Goal: Task Accomplishment & Management: Manage account settings

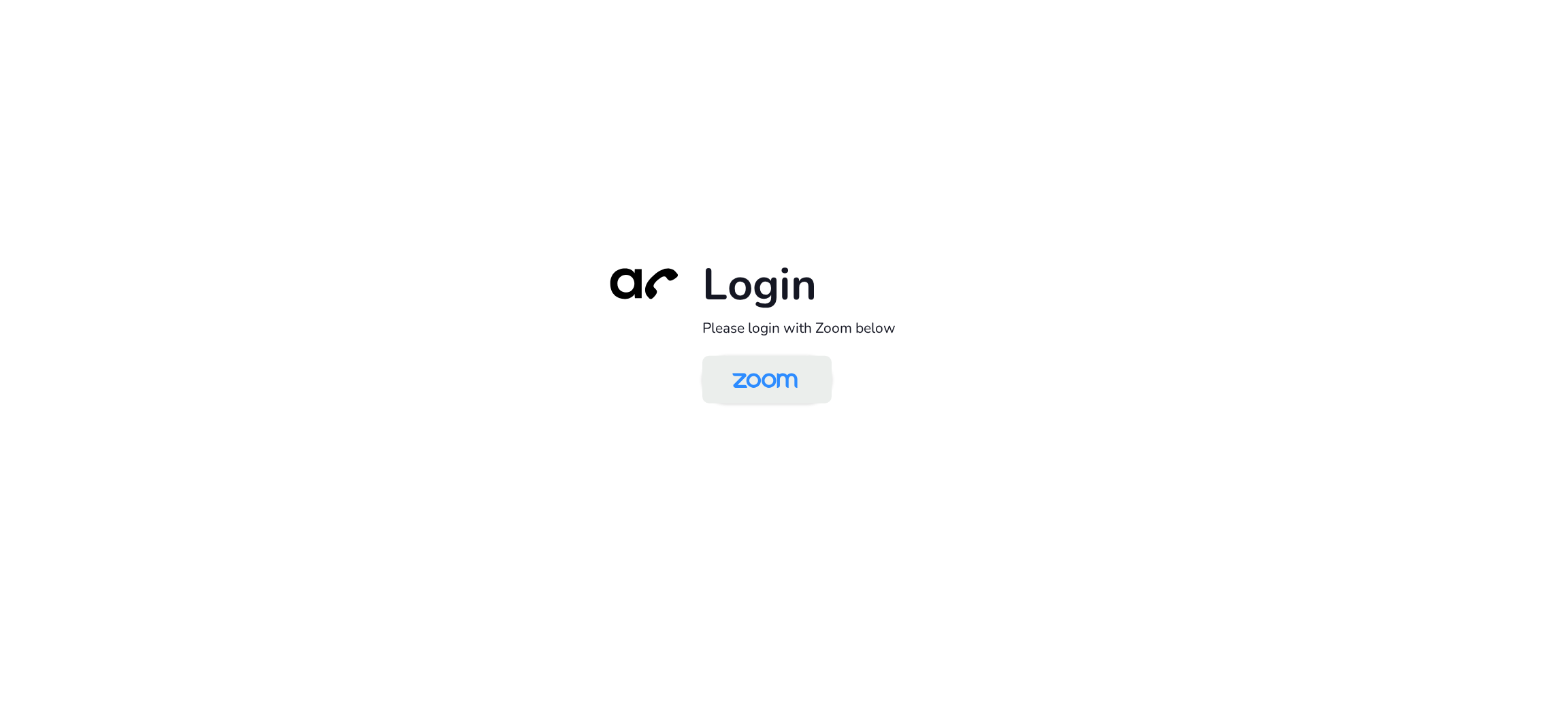
click at [800, 363] on img at bounding box center [764, 380] width 94 height 45
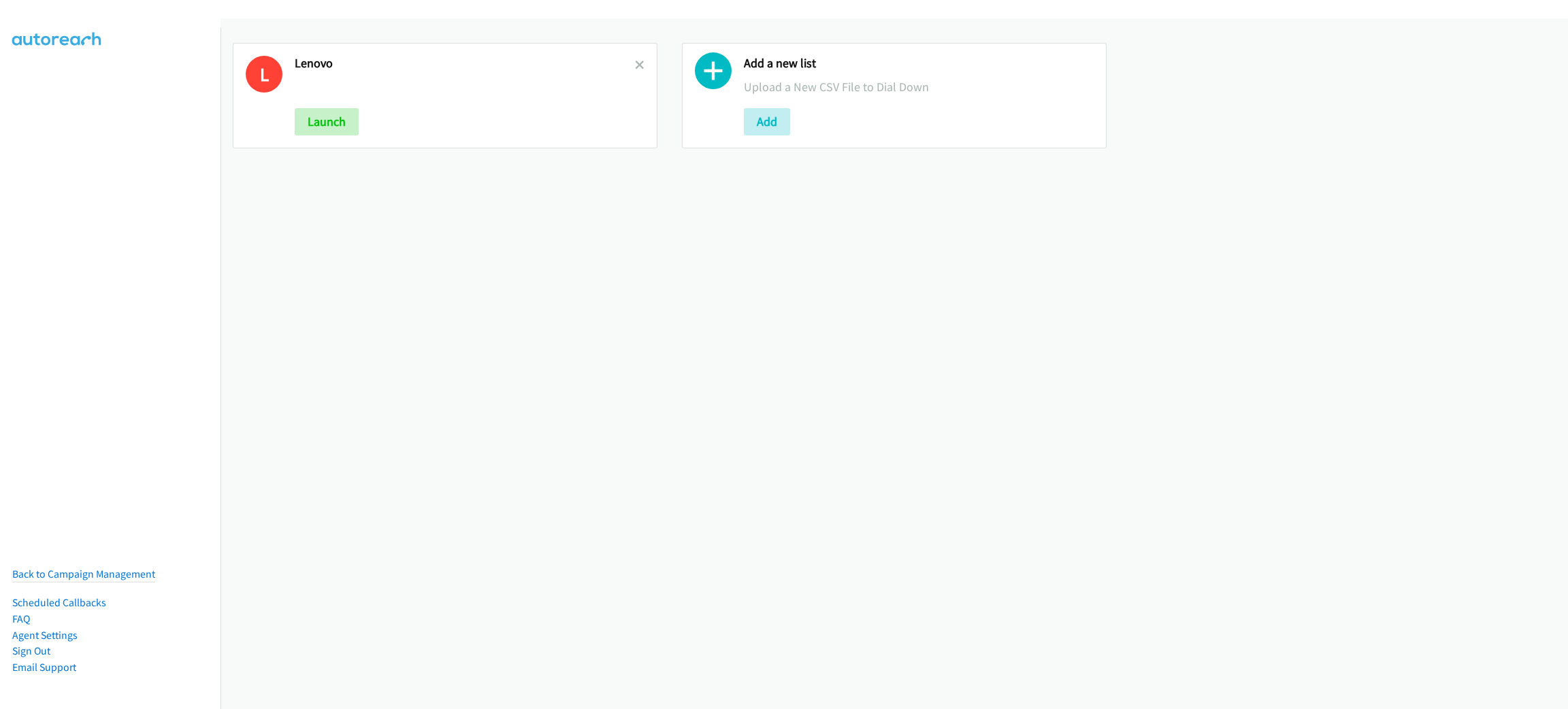
click at [628, 61] on h2 "Lenovo" at bounding box center [465, 64] width 340 height 16
click at [635, 64] on icon at bounding box center [640, 66] width 9 height 9
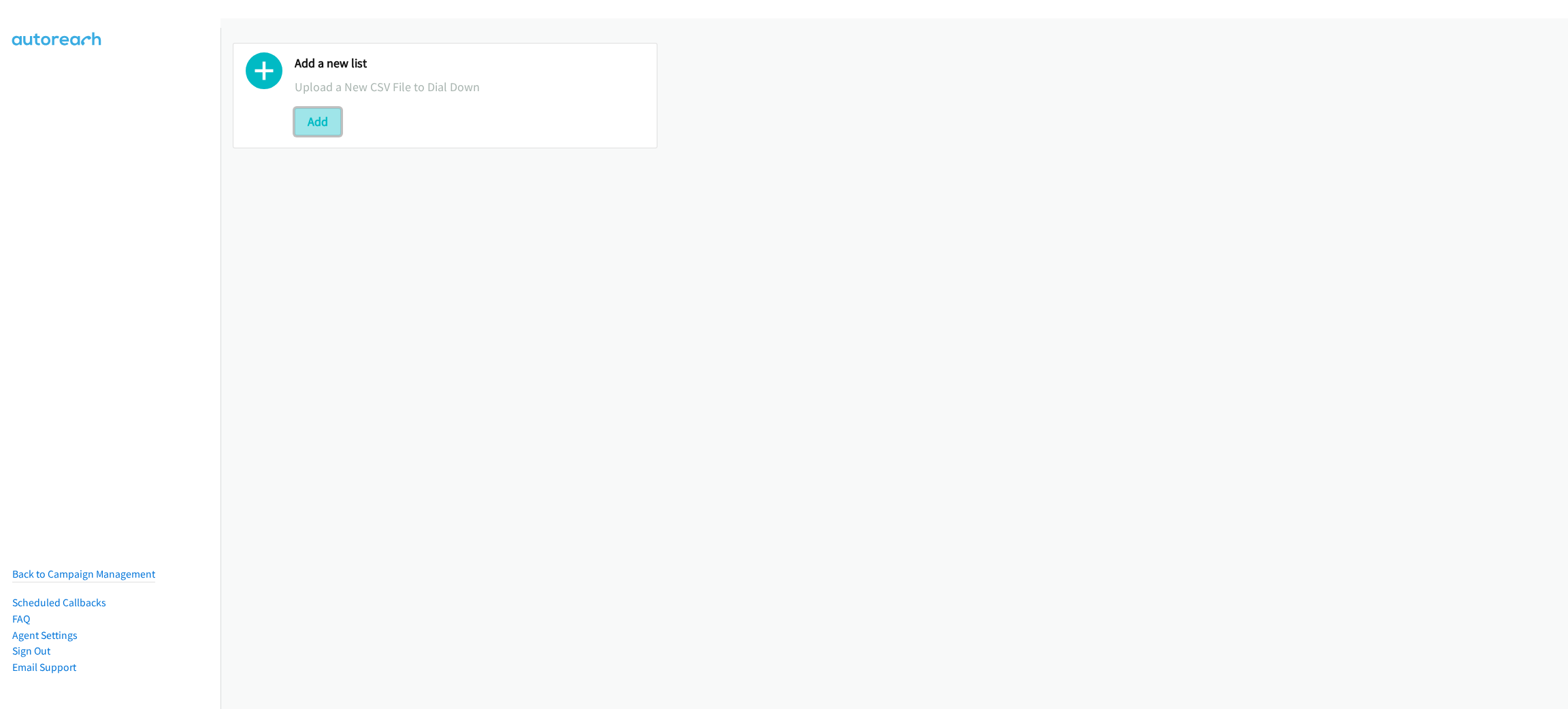
click at [317, 112] on button "Add" at bounding box center [318, 121] width 46 height 27
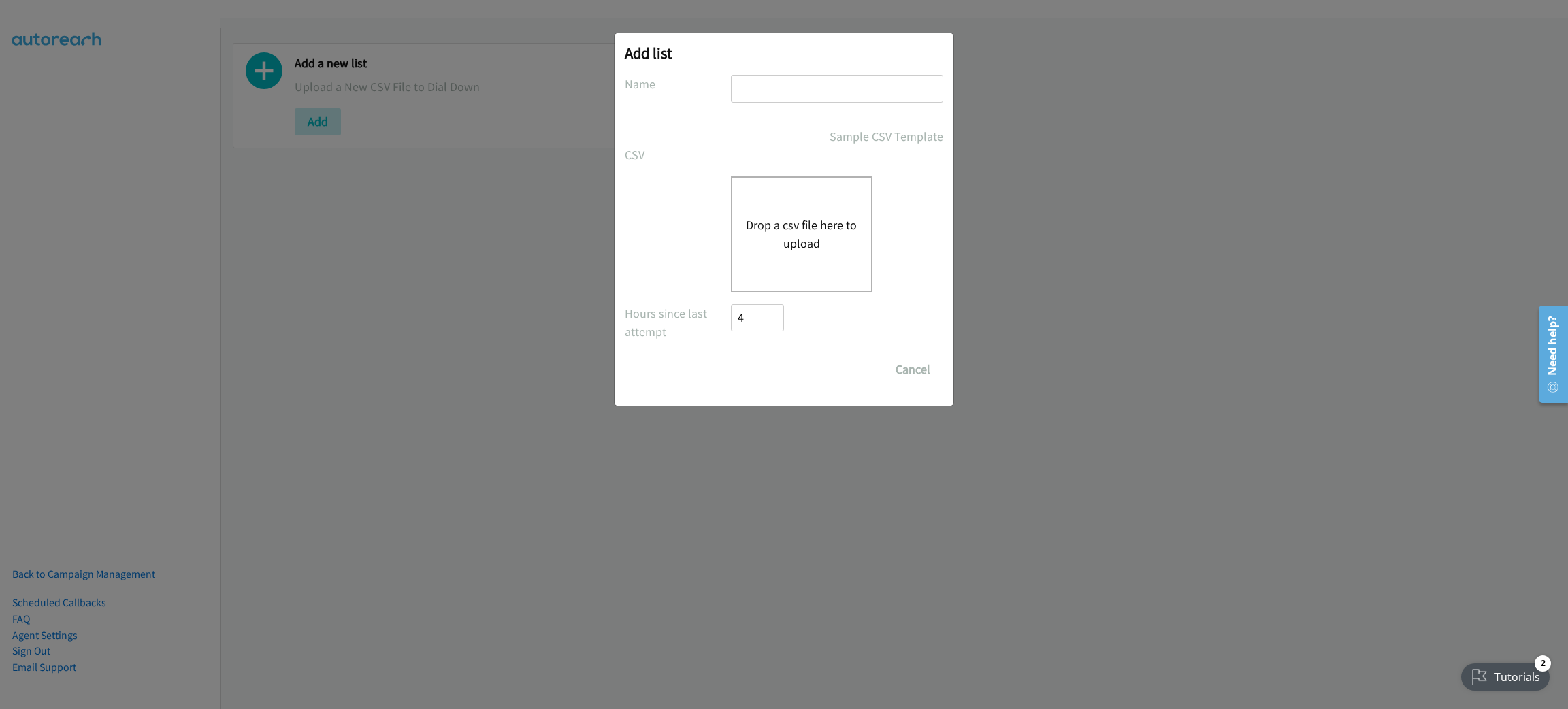
click at [805, 224] on button "Drop a csv file here to upload" at bounding box center [802, 234] width 112 height 37
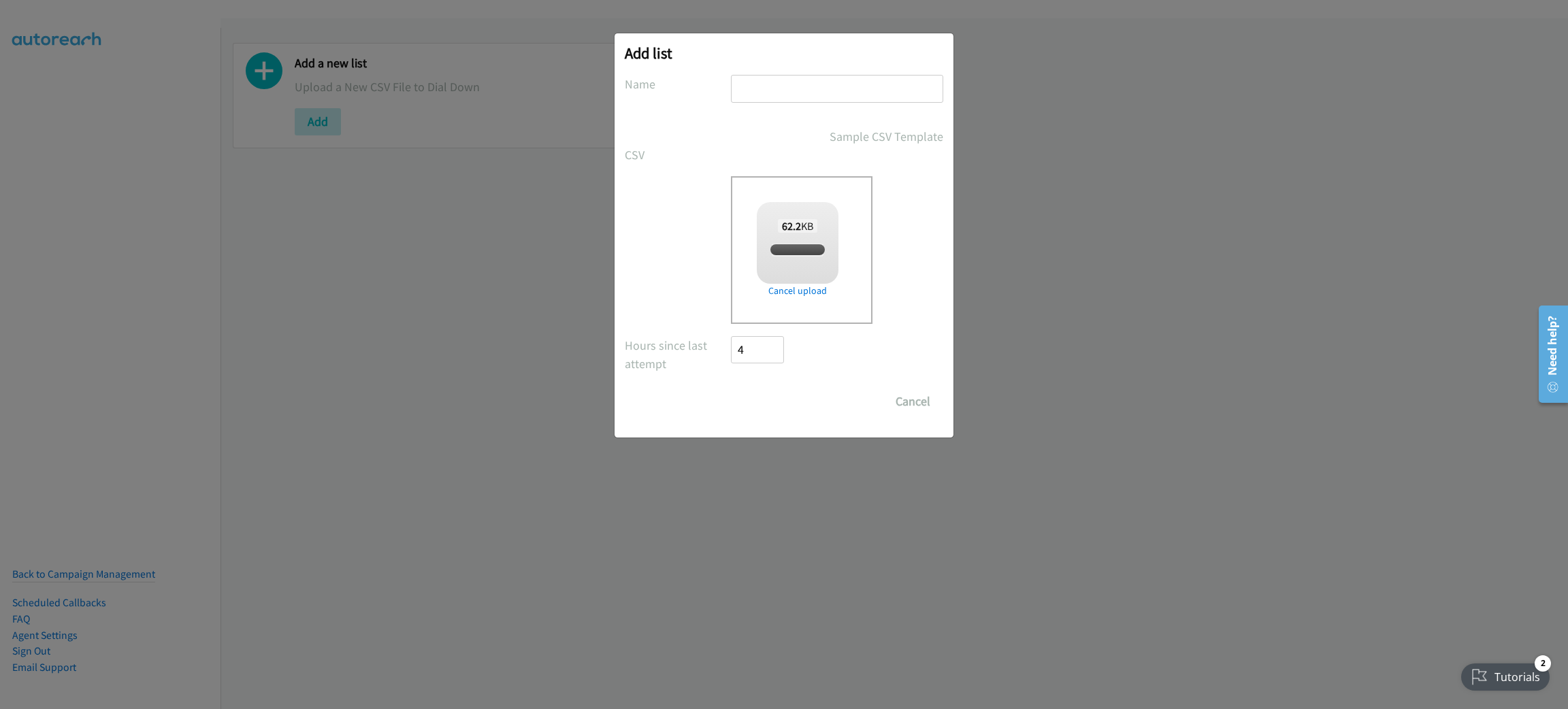
checkbox input "true"
click at [775, 88] on input "text" at bounding box center [837, 88] width 212 height 27
type input "LENOVO"
click at [731, 388] on input "Save List" at bounding box center [766, 401] width 71 height 27
